Goal: Task Accomplishment & Management: Manage account settings

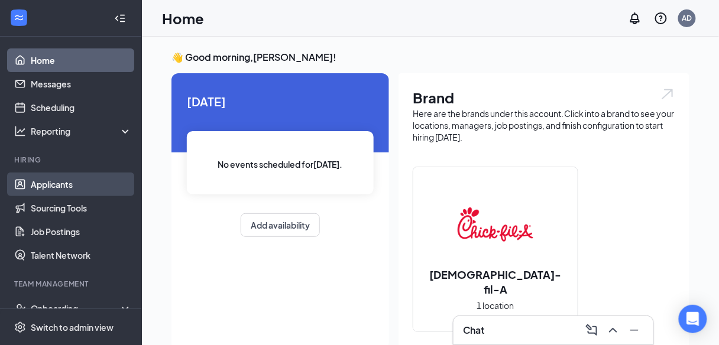
click at [49, 178] on link "Applicants" at bounding box center [81, 185] width 101 height 24
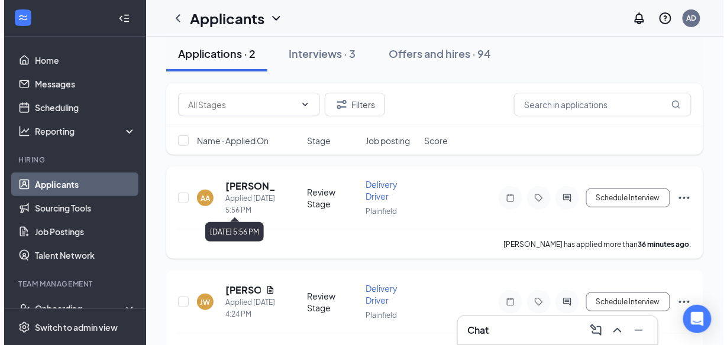
scroll to position [64, 0]
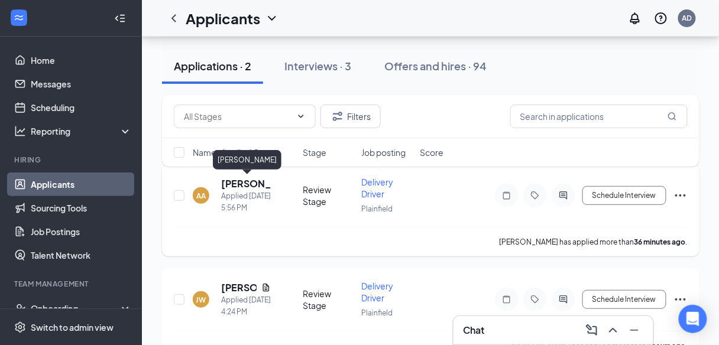
click at [241, 186] on h5 "Alejandro Alvarez" at bounding box center [246, 183] width 50 height 13
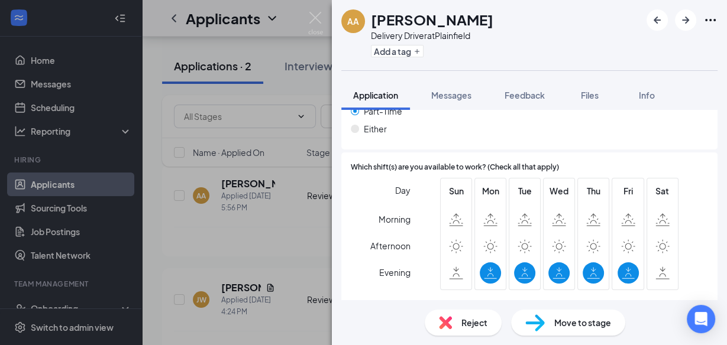
scroll to position [1333, 0]
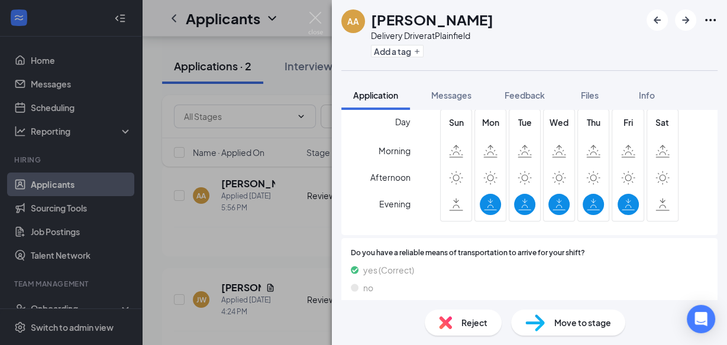
click at [446, 317] on img at bounding box center [445, 322] width 13 height 13
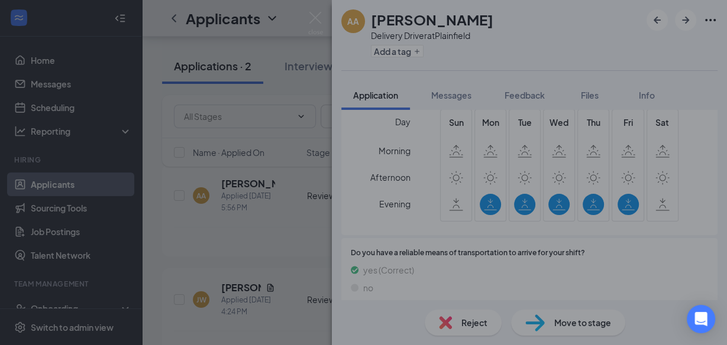
scroll to position [1327, 0]
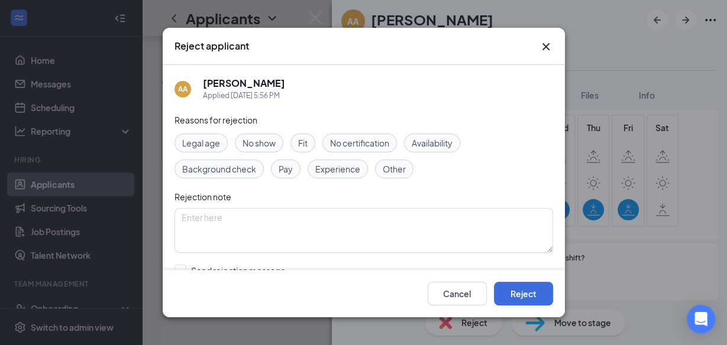
click at [296, 145] on div "Fit" at bounding box center [302, 143] width 25 height 19
click at [309, 226] on textarea at bounding box center [363, 230] width 378 height 45
click at [178, 262] on div "Reasons for rejection Legal age No show Fit No certification Availability Backg…" at bounding box center [363, 233] width 378 height 238
click at [179, 266] on input "Send rejection message If unchecked, the applicant will not receive a rejection…" at bounding box center [308, 278] width 269 height 26
checkbox input "true"
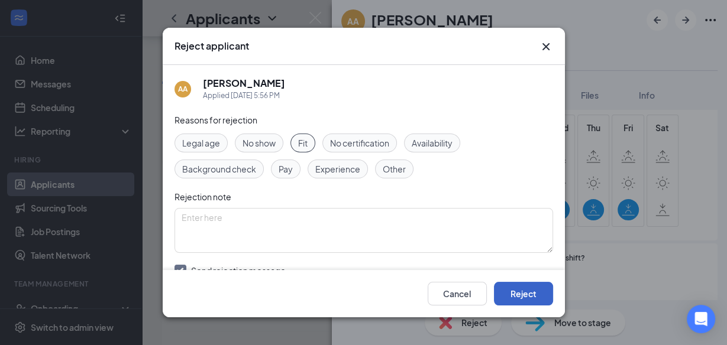
click at [533, 296] on button "Reject" at bounding box center [523, 294] width 59 height 24
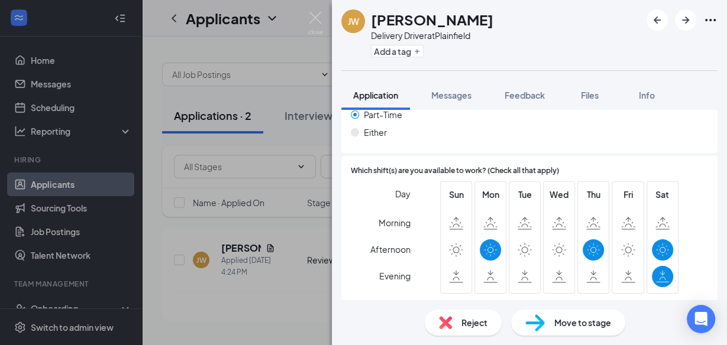
scroll to position [1320, 0]
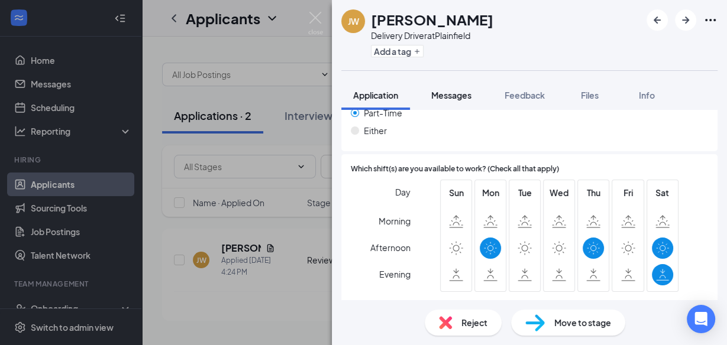
click at [454, 88] on button "Messages" at bounding box center [451, 95] width 64 height 30
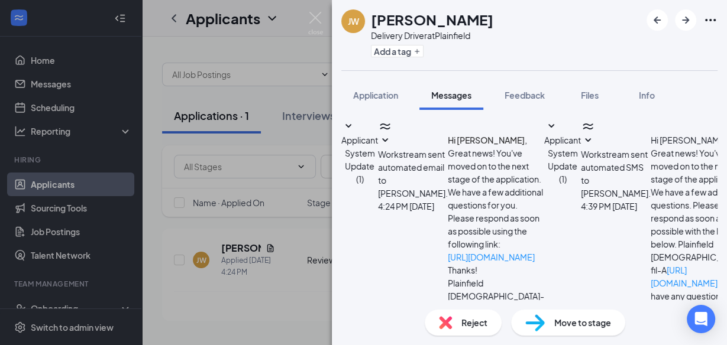
scroll to position [265, 0]
type textarea "Thank you for applying for our delivery driver position. Can you please tell me…"
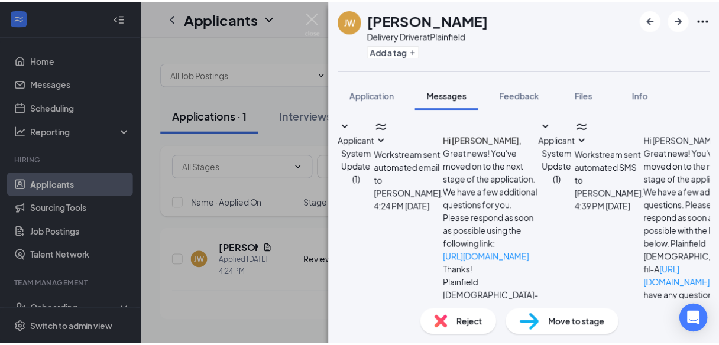
scroll to position [355, 0]
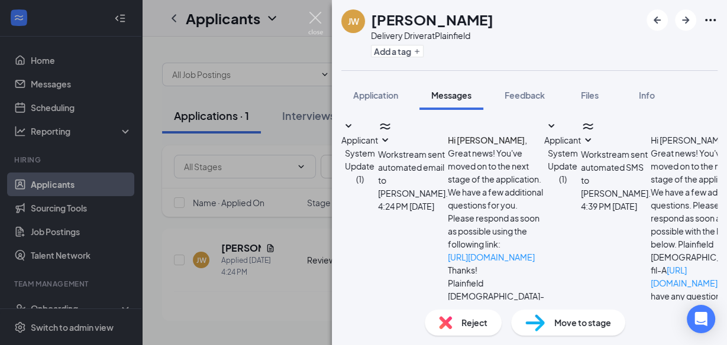
click at [317, 15] on img at bounding box center [315, 23] width 15 height 23
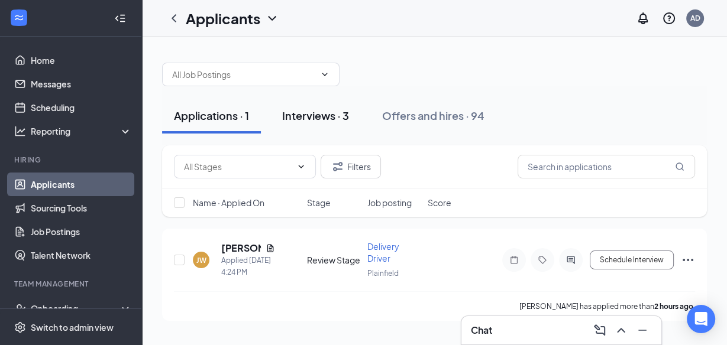
click at [310, 118] on div "Interviews · 3" at bounding box center [315, 115] width 67 height 15
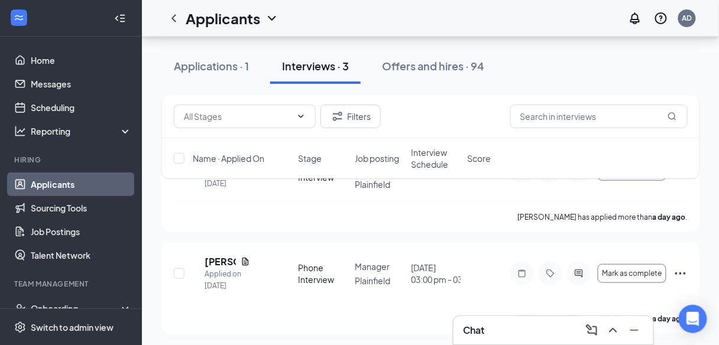
scroll to position [202, 0]
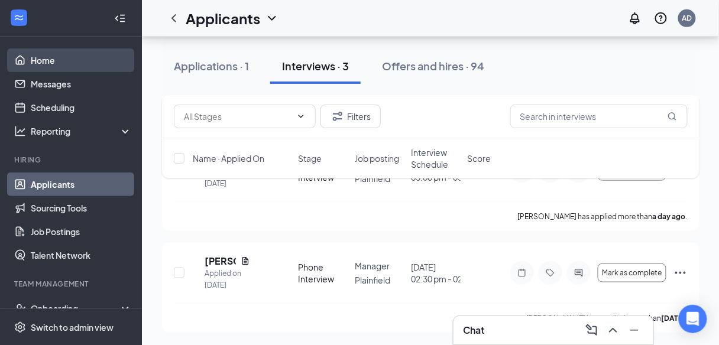
click at [47, 61] on link "Home" at bounding box center [81, 60] width 101 height 24
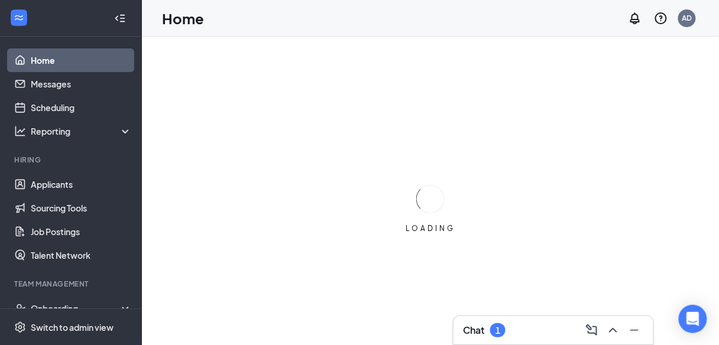
click at [503, 328] on div "1" at bounding box center [497, 330] width 15 height 14
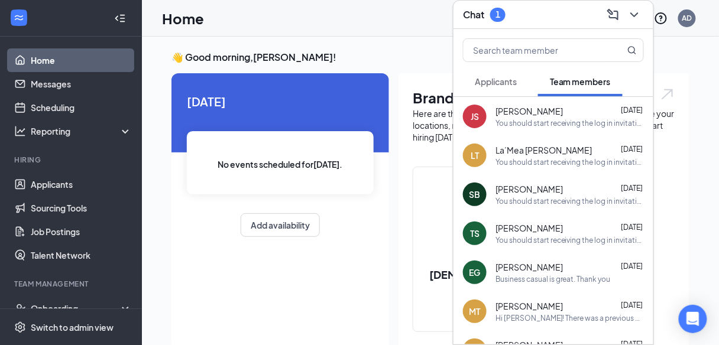
click at [505, 70] on button "Applicants" at bounding box center [496, 82] width 66 height 30
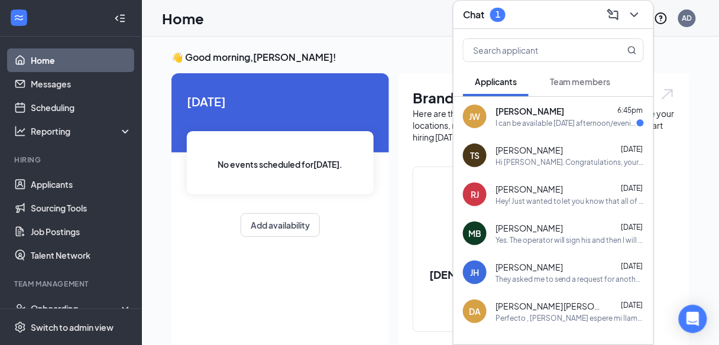
click at [537, 129] on div "[PERSON_NAME] 6:45pm I can be available [DATE] afternoon/evenings/nights. Durin…" at bounding box center [553, 116] width 200 height 39
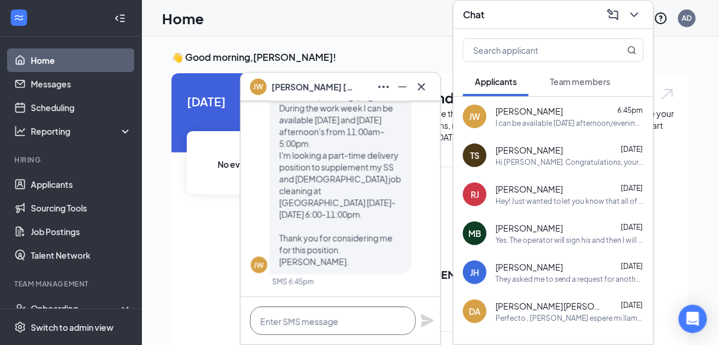
click at [313, 320] on textarea at bounding box center [333, 321] width 166 height 28
type textarea "Thank you. I will be in touch."
click at [420, 325] on icon "Plane" at bounding box center [427, 321] width 14 height 14
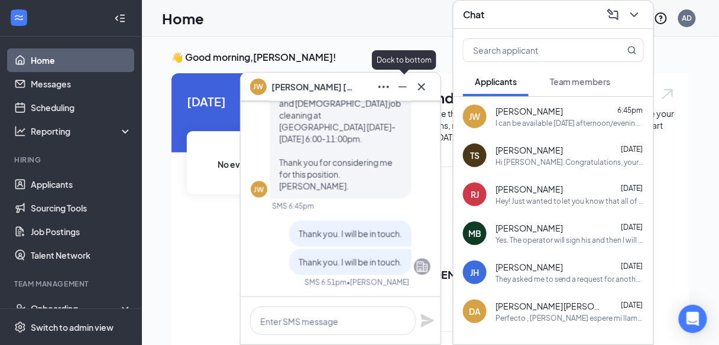
click at [400, 86] on icon "Minimize" at bounding box center [403, 87] width 14 height 14
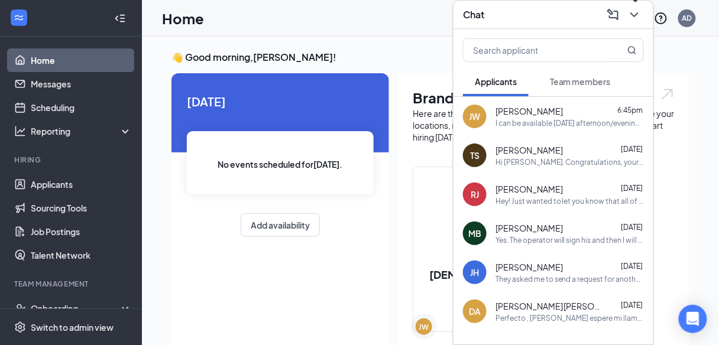
click at [634, 15] on icon "ChevronDown" at bounding box center [634, 14] width 8 height 5
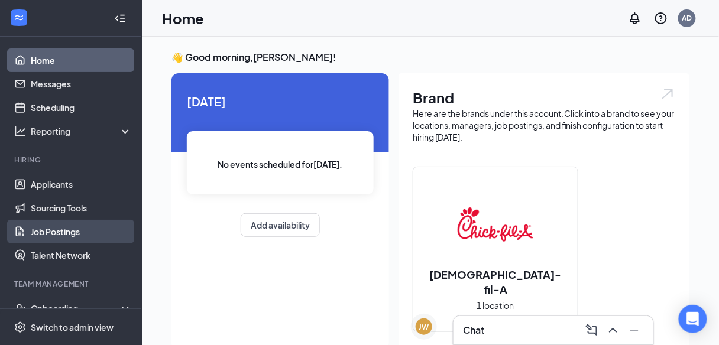
scroll to position [88, 0]
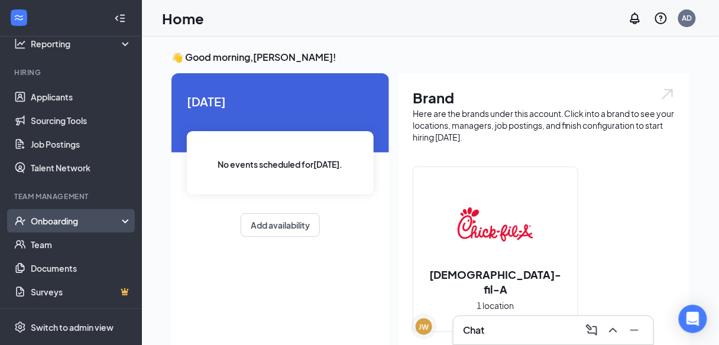
click at [59, 227] on div "Onboarding" at bounding box center [71, 221] width 142 height 24
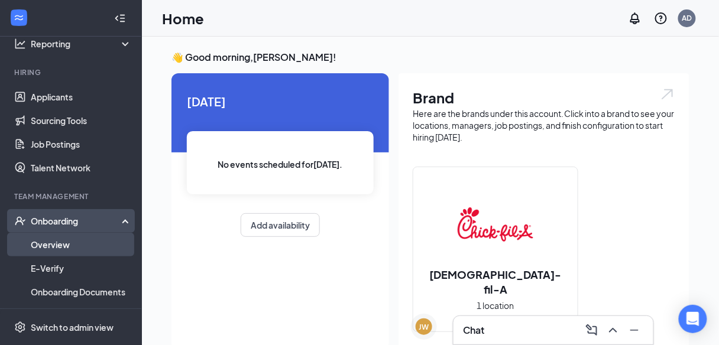
click at [58, 249] on link "Overview" at bounding box center [81, 245] width 101 height 24
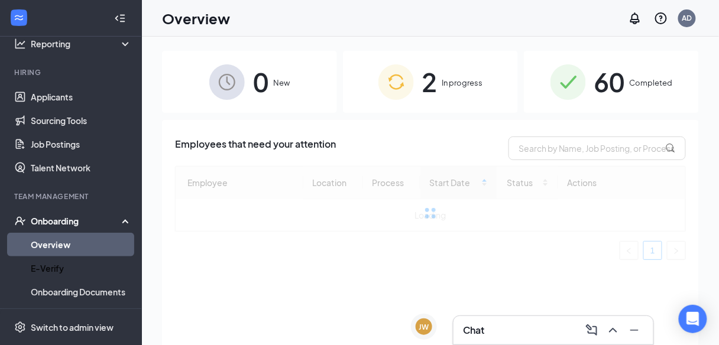
scroll to position [182, 0]
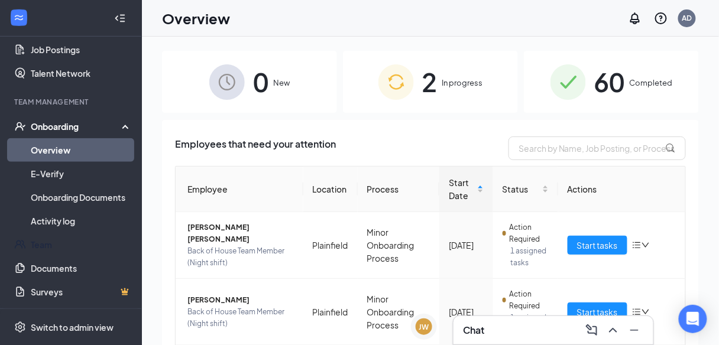
click at [58, 249] on link "Team" at bounding box center [81, 245] width 101 height 24
